Goal: Check status

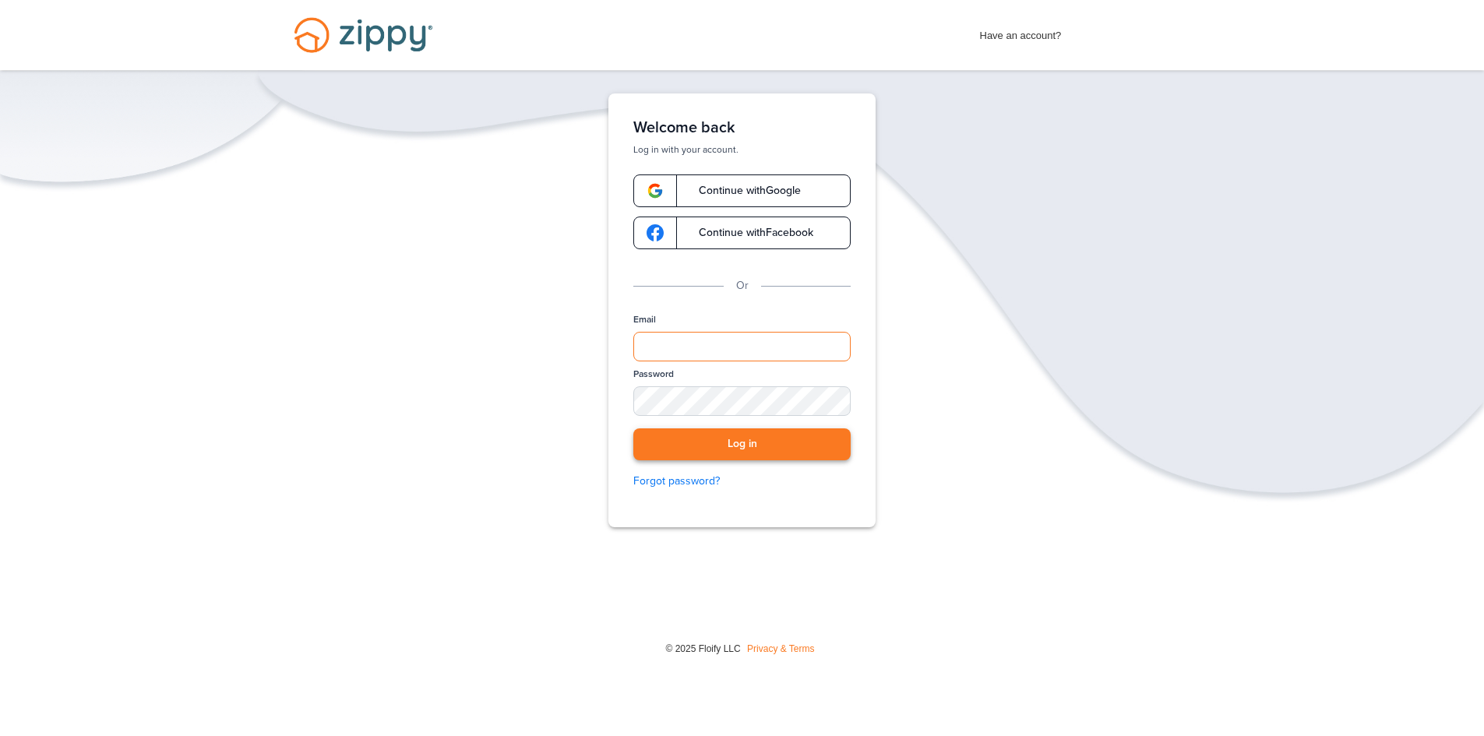
type input "**********"
click at [788, 454] on button "Log in" at bounding box center [741, 445] width 217 height 32
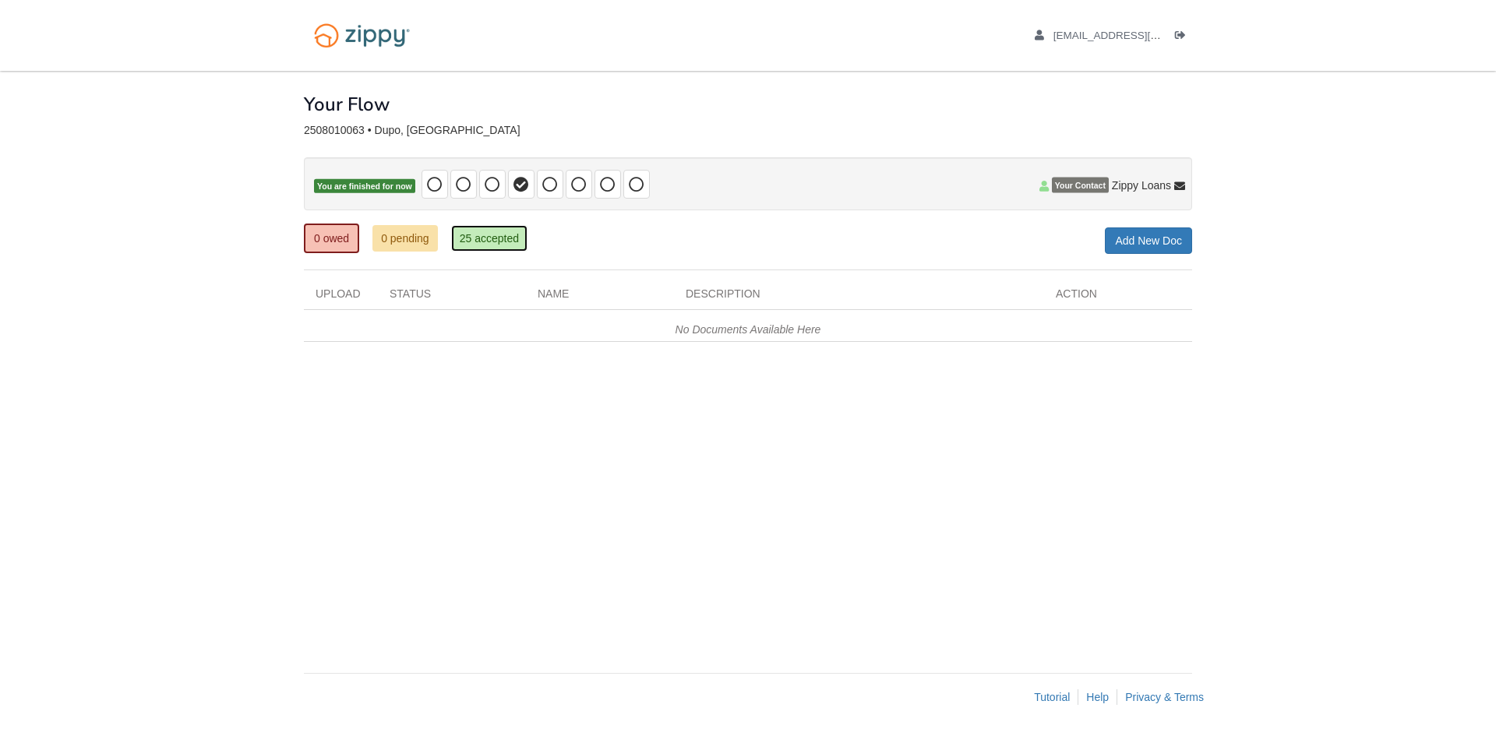
click at [503, 242] on link "25 accepted" at bounding box center [489, 238] width 76 height 26
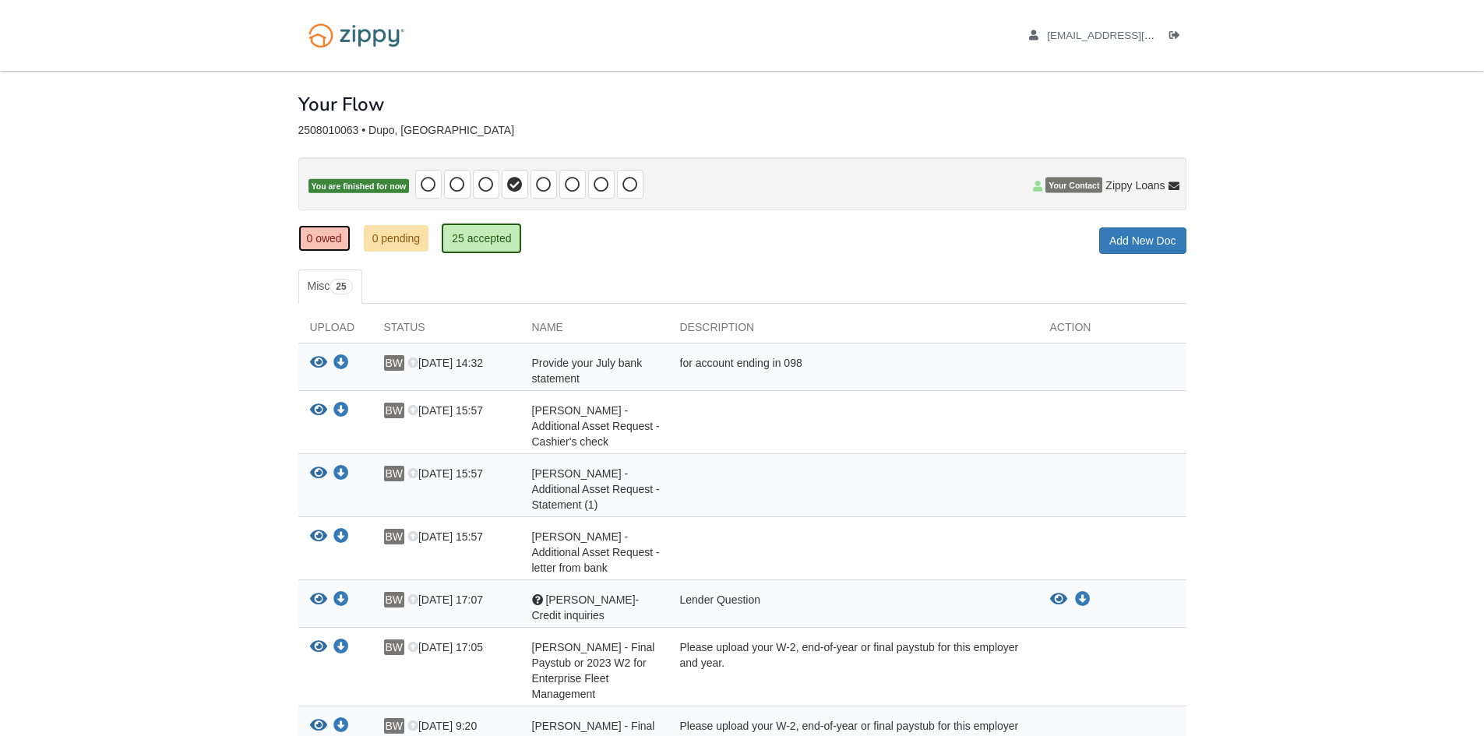
click at [323, 238] on link "0 owed" at bounding box center [324, 238] width 52 height 26
